Goal: Task Accomplishment & Management: Use online tool/utility

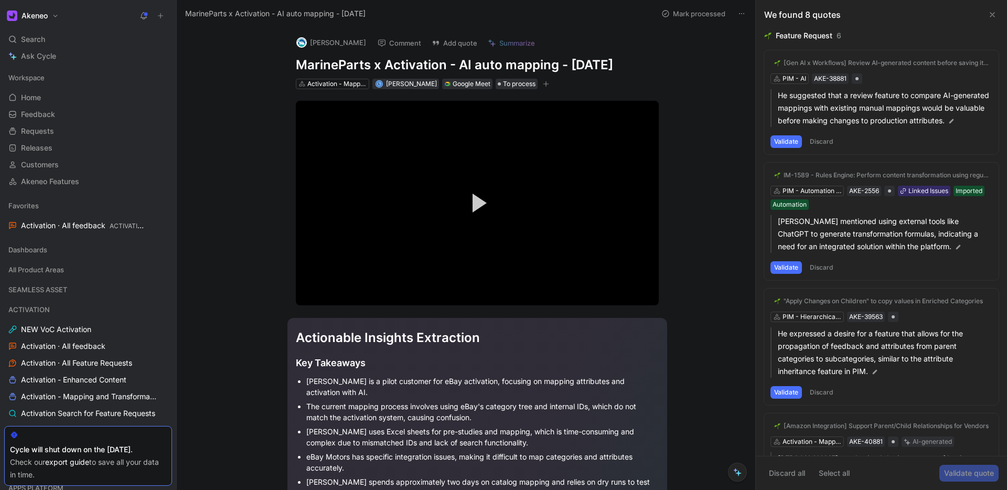
drag, startPoint x: 711, startPoint y: 185, endPoint x: 688, endPoint y: 137, distance: 53.2
click at [403, 40] on button "Comment" at bounding box center [399, 43] width 53 height 15
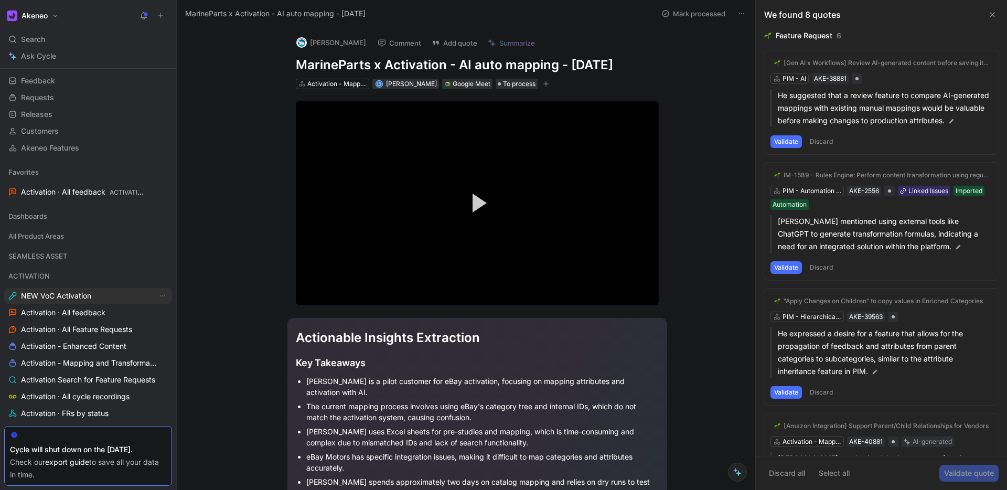
click at [59, 301] on link "NEW VoC Activation" at bounding box center [88, 296] width 168 height 16
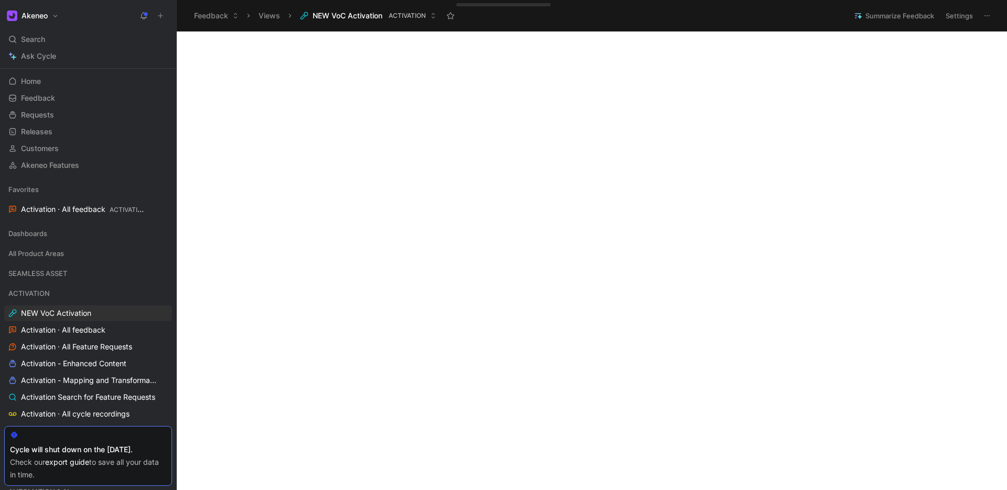
scroll to position [150, 0]
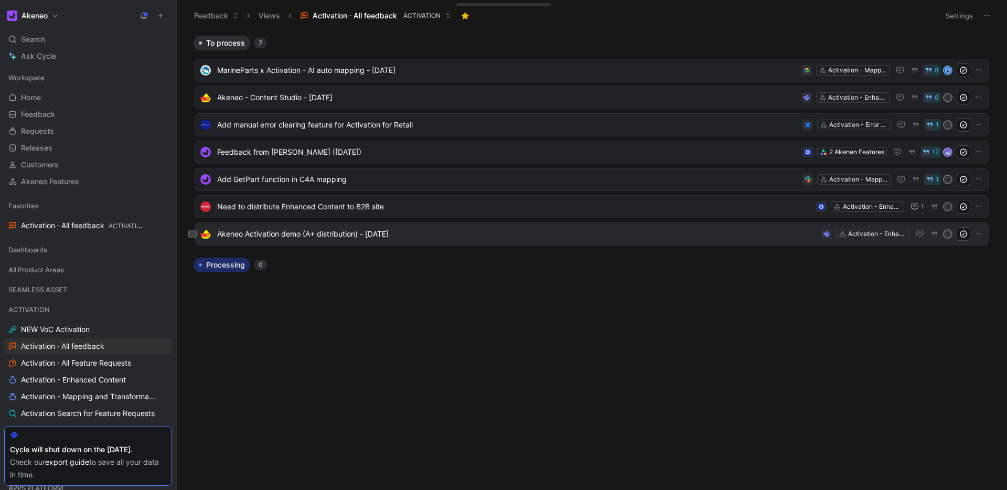
click at [437, 233] on span "Akeneo Activation demo (A+ distribution) - [DATE]" at bounding box center [517, 234] width 600 height 13
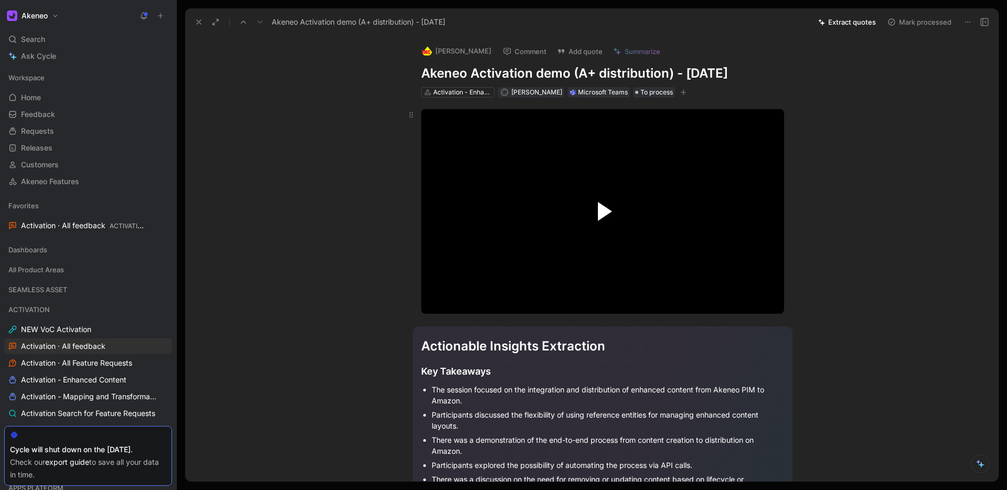
click at [602, 211] on span "Video Player" at bounding box center [605, 211] width 14 height 19
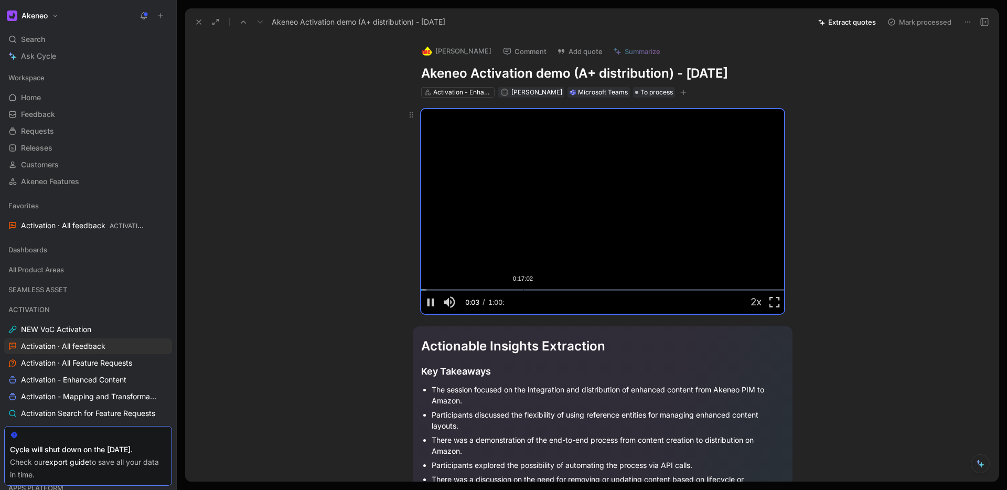
click at [523, 289] on div "Loaded : 1.41% 0:17:02 0:00:03" at bounding box center [602, 290] width 363 height 2
click at [578, 289] on div "Loaded : 29.51% 0:26:21 0:26:21" at bounding box center [602, 290] width 363 height 2
click at [630, 290] on div "Loaded : 44.07% 0:34:58 0:34:58" at bounding box center [602, 290] width 363 height 2
click at [673, 290] on div "Loaded : 57.91% 0:42:16 0:34:58" at bounding box center [602, 290] width 363 height 2
click at [723, 289] on div "0:50:36" at bounding box center [723, 290] width 1 height 2
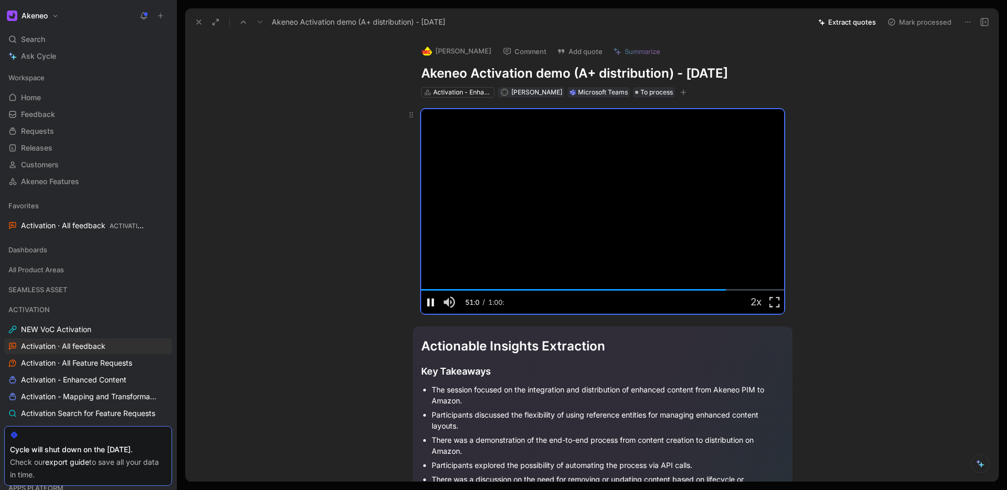
click at [431, 302] on span "Video Player" at bounding box center [430, 302] width 19 height 0
click at [847, 29] on div "Akeneo Activation demo (A+ distribution) - [DATE] Extract quotes Mark processed" at bounding box center [591, 21] width 813 height 27
click at [853, 18] on button "Extract quotes" at bounding box center [846, 22] width 67 height 15
